Goal: Navigation & Orientation: Find specific page/section

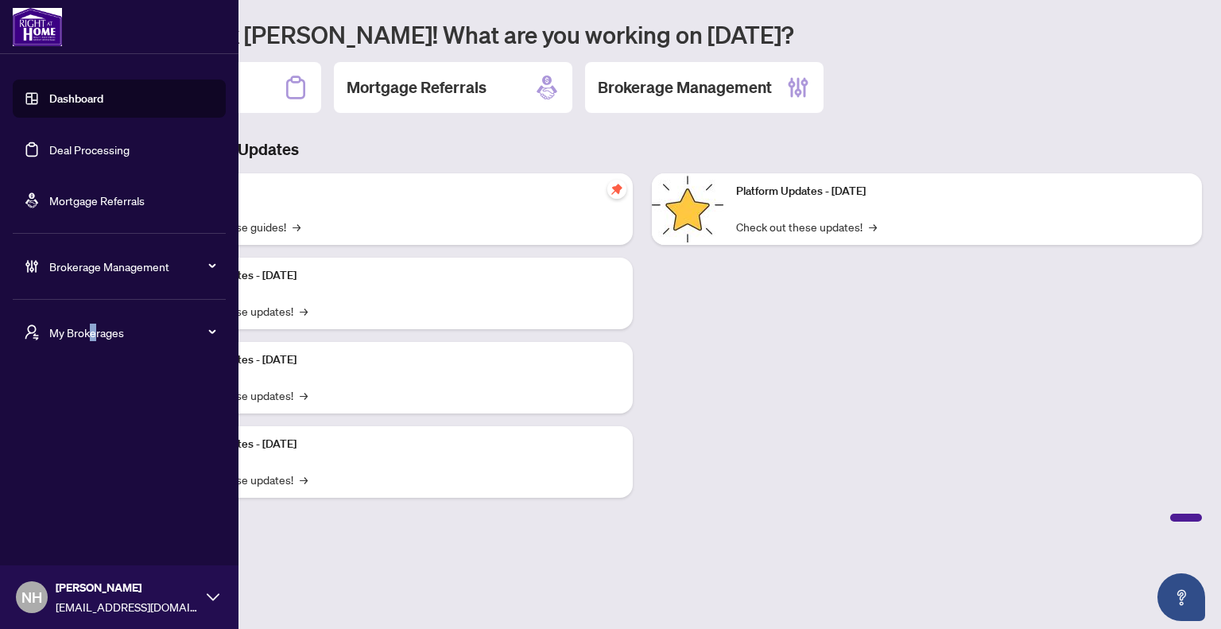
click at [92, 318] on div "My Brokerages" at bounding box center [119, 332] width 213 height 38
click at [94, 393] on span "[PERSON_NAME]" at bounding box center [123, 395] width 181 height 17
